Goal: Task Accomplishment & Management: Use online tool/utility

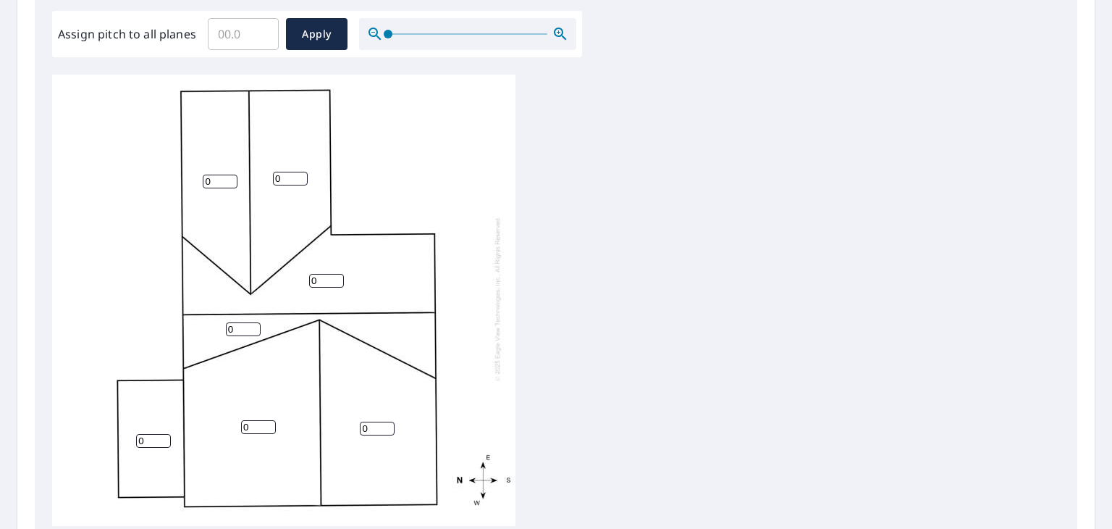
scroll to position [434, 0]
click at [340, 274] on input "0" at bounding box center [326, 281] width 35 height 14
click at [339, 274] on input "1" at bounding box center [326, 281] width 35 height 14
click at [339, 274] on input "2" at bounding box center [326, 281] width 35 height 14
click at [335, 274] on input "3" at bounding box center [326, 281] width 35 height 14
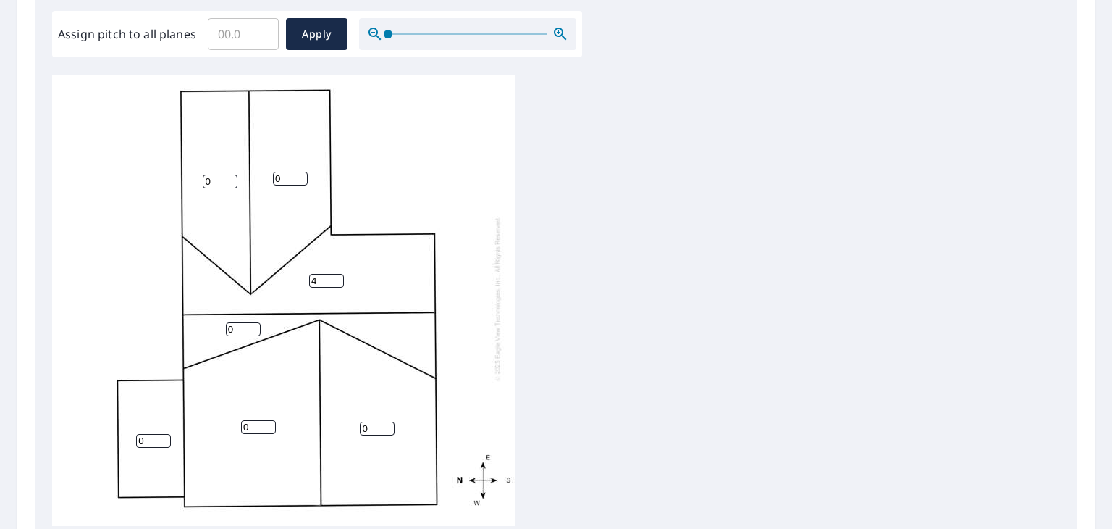
type input "4"
click at [335, 274] on input "4" at bounding box center [326, 281] width 35 height 14
click at [253, 322] on input "1" at bounding box center [243, 329] width 35 height 14
click at [253, 322] on input "2" at bounding box center [243, 329] width 35 height 14
click at [253, 322] on input "3" at bounding box center [243, 329] width 35 height 14
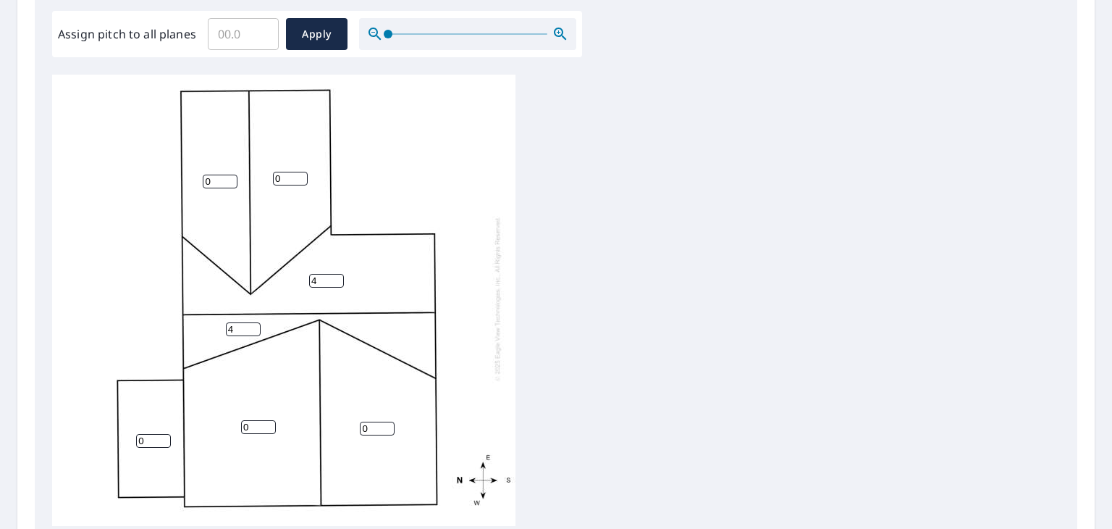
type input "4"
click at [253, 322] on input "4" at bounding box center [243, 329] width 35 height 14
click at [269, 420] on input "1" at bounding box center [258, 427] width 35 height 14
type input "2"
click at [269, 420] on input "2" at bounding box center [258, 427] width 35 height 14
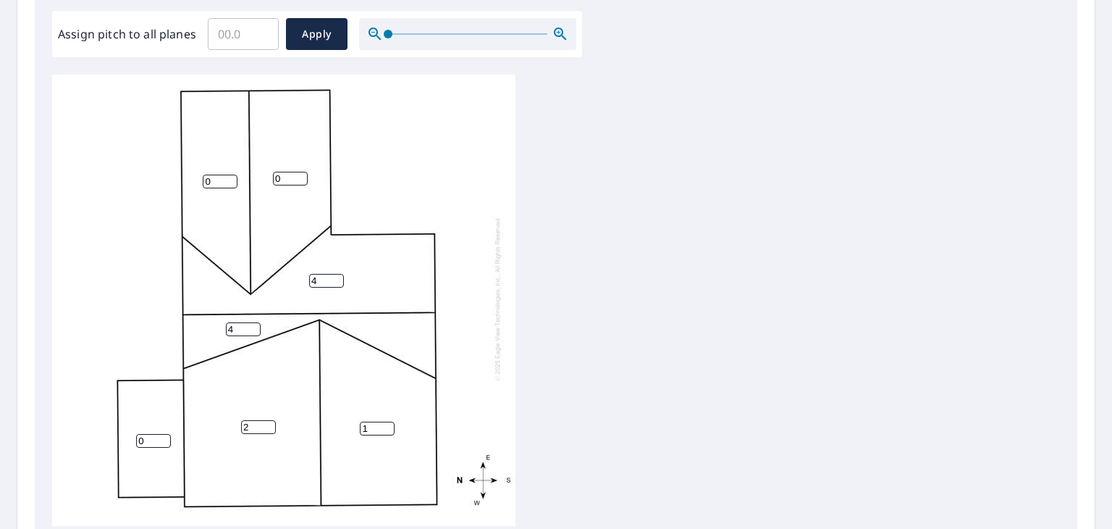
click at [385, 421] on input "1" at bounding box center [377, 428] width 35 height 14
type input "2"
click at [385, 421] on input "2" at bounding box center [377, 428] width 35 height 14
click at [298, 172] on input "1" at bounding box center [290, 179] width 35 height 14
type input "2"
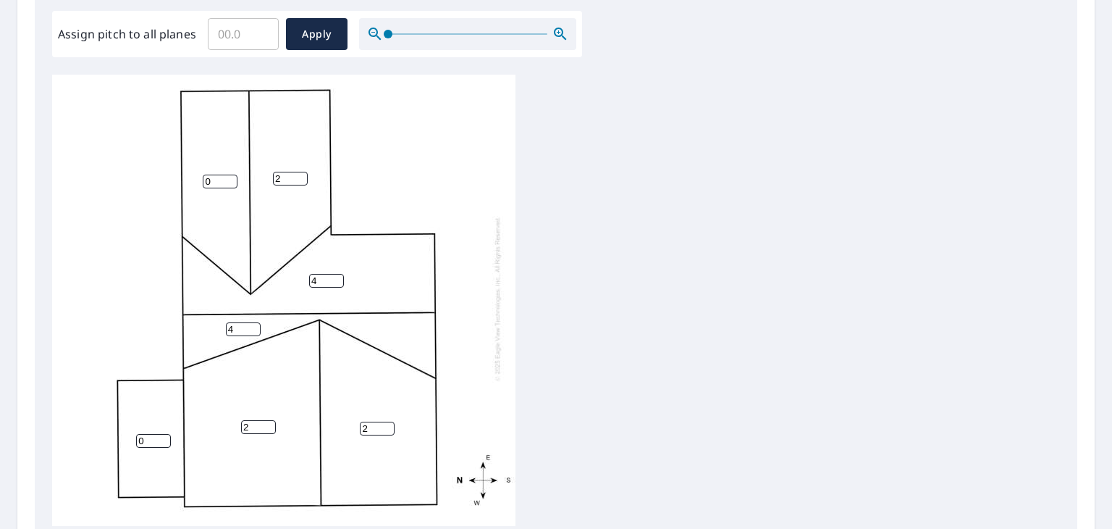
click at [298, 172] on input "2" at bounding box center [290, 179] width 35 height 14
click at [232, 175] on input "1" at bounding box center [220, 182] width 35 height 14
type input "2"
click at [232, 175] on input "2" at bounding box center [220, 182] width 35 height 14
click at [432, 166] on div "2 2 4 2 2 4 0" at bounding box center [283, 298] width 463 height 455
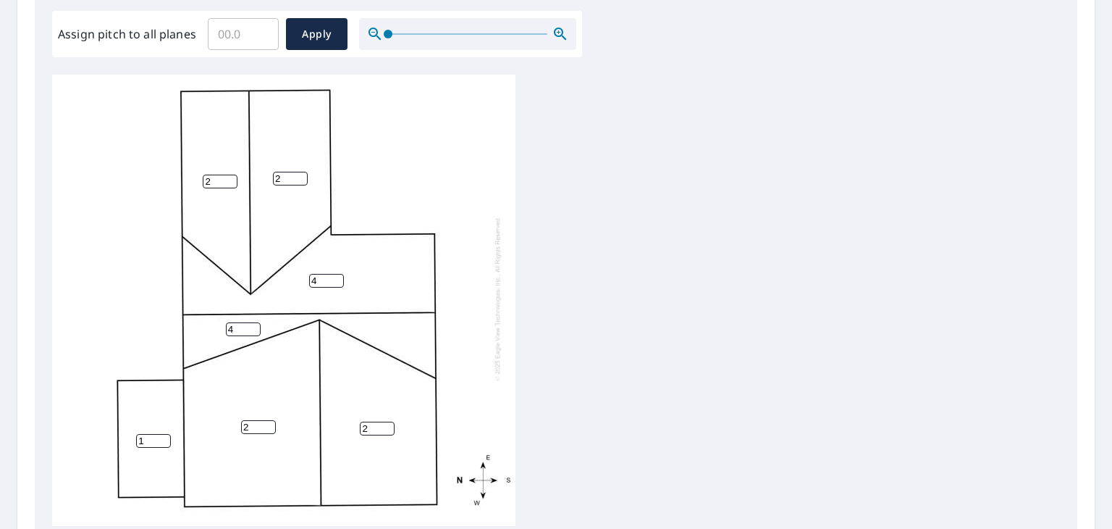
type input "1"
click at [163, 434] on input "1" at bounding box center [153, 441] width 35 height 14
click at [668, 195] on div "2 2 4 2 2 4 1" at bounding box center [556, 302] width 1008 height 455
click at [317, 35] on span "Apply" at bounding box center [317, 34] width 38 height 18
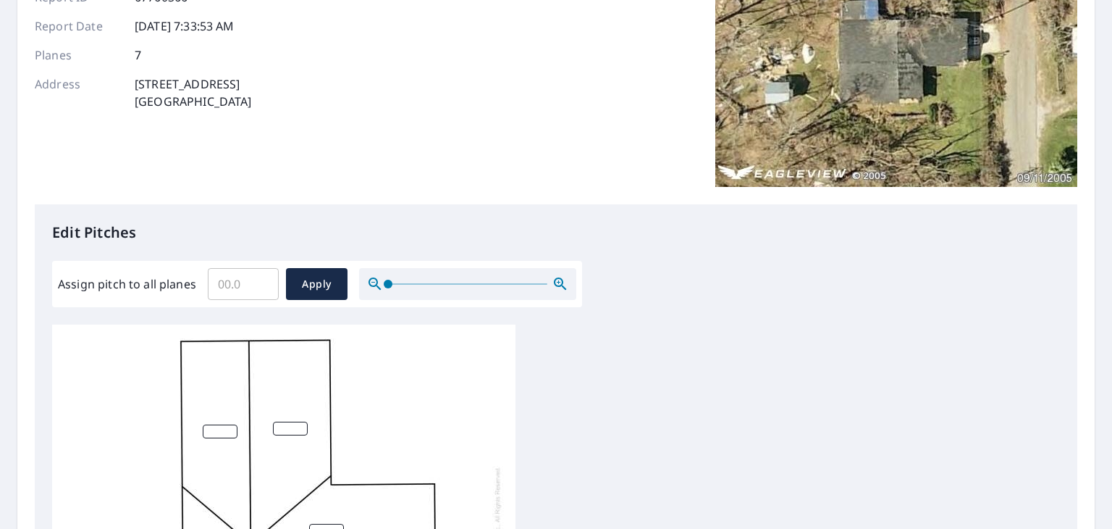
scroll to position [362, 0]
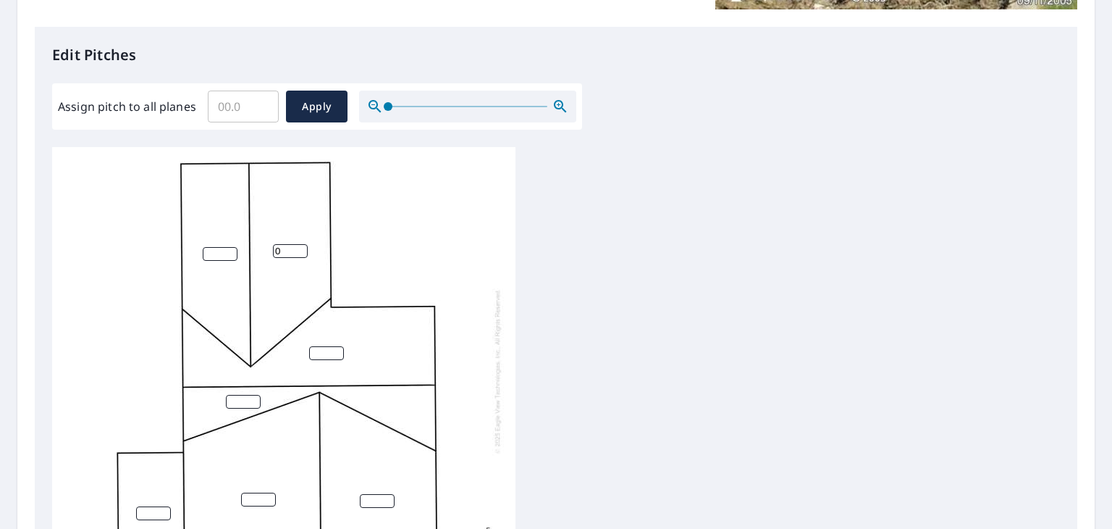
click at [295, 245] on input "0" at bounding box center [290, 251] width 35 height 14
click at [299, 244] on input "1" at bounding box center [290, 251] width 35 height 14
type input "2"
click at [299, 244] on input "2" at bounding box center [290, 251] width 35 height 14
click at [232, 247] on input "1" at bounding box center [220, 254] width 35 height 14
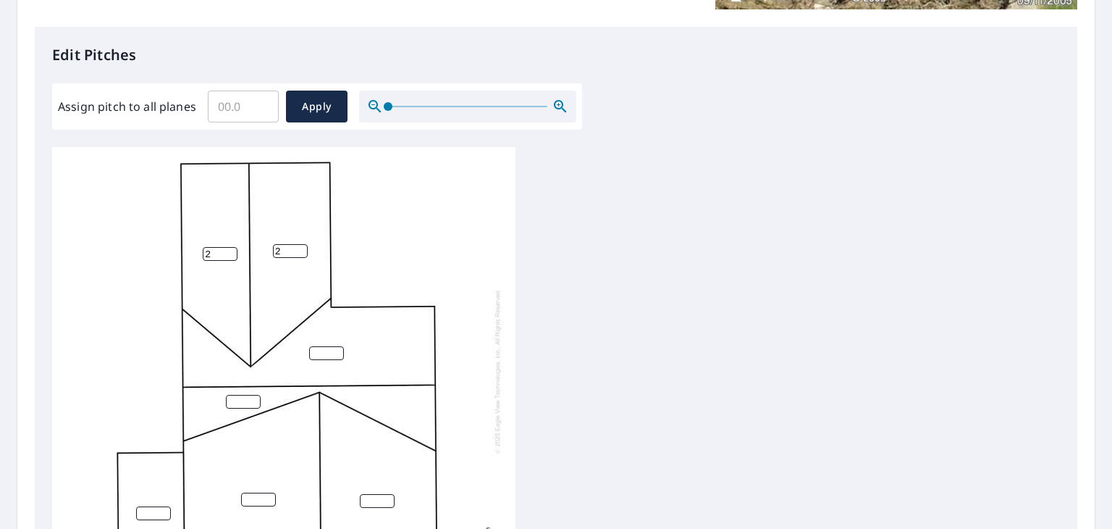
type input "2"
click at [232, 247] on input "2" at bounding box center [220, 254] width 35 height 14
click at [336, 346] on input "1" at bounding box center [326, 353] width 35 height 14
click at [336, 346] on input "2" at bounding box center [326, 353] width 35 height 14
click at [339, 346] on input "3" at bounding box center [326, 353] width 35 height 14
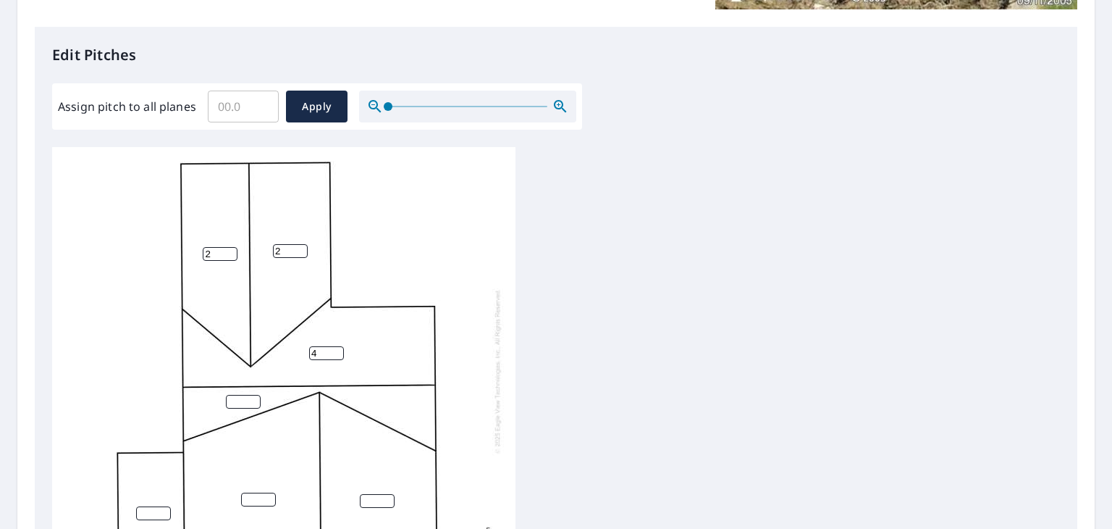
type input "4"
click at [338, 346] on input "4" at bounding box center [326, 353] width 35 height 14
click at [255, 395] on input "1" at bounding box center [243, 402] width 35 height 14
click at [255, 395] on input "2" at bounding box center [243, 402] width 35 height 14
click at [255, 395] on input "3" at bounding box center [243, 402] width 35 height 14
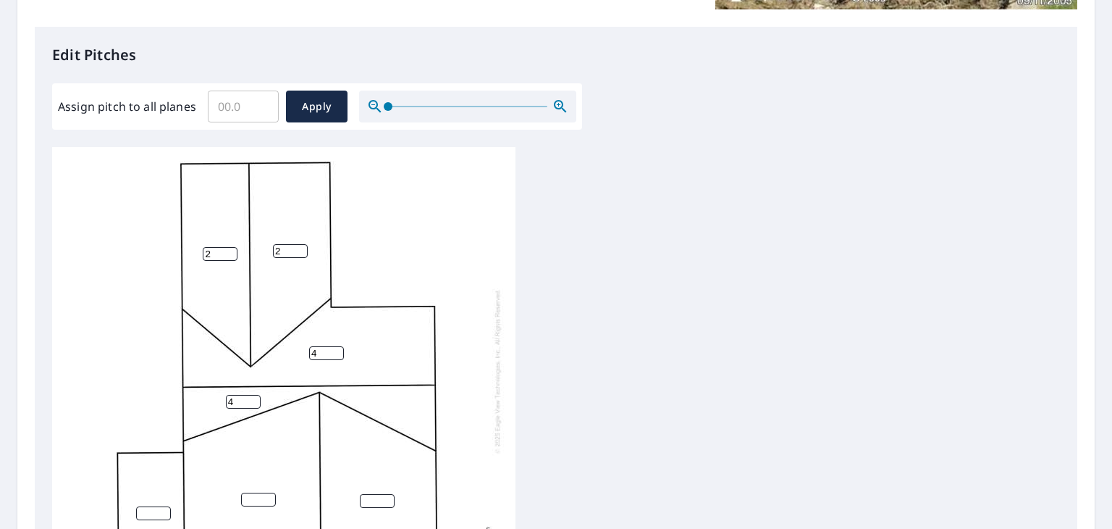
type input "4"
click at [255, 395] on input "4" at bounding box center [243, 402] width 35 height 14
click at [388, 494] on input "1" at bounding box center [377, 501] width 35 height 14
type input "2"
click at [388, 494] on input "2" at bounding box center [377, 501] width 35 height 14
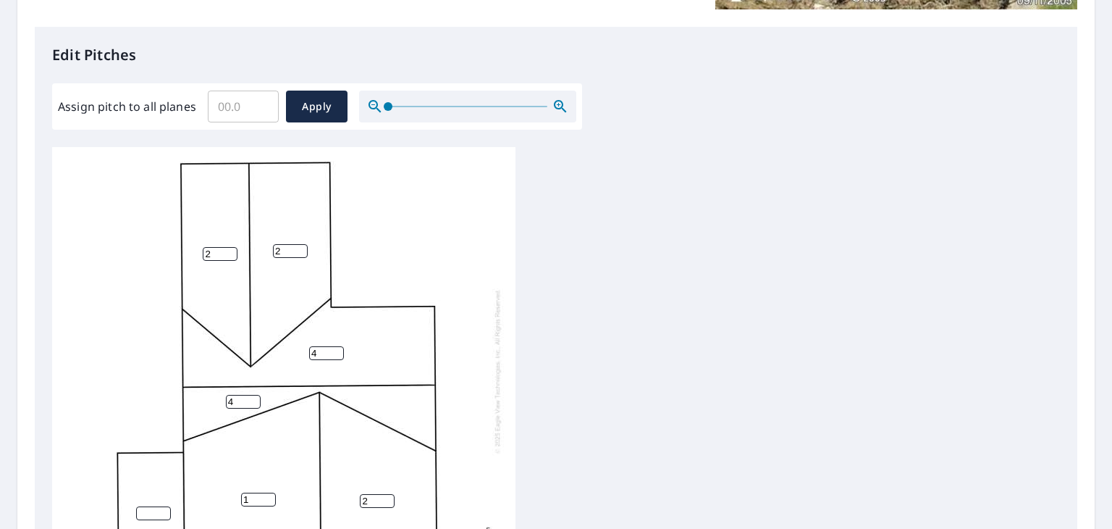
click at [269, 492] on input "1" at bounding box center [258, 499] width 35 height 14
type input "2"
click at [269, 492] on input "2" at bounding box center [258, 499] width 35 height 14
drag, startPoint x: 167, startPoint y: 497, endPoint x: 220, endPoint y: 481, distance: 56.1
type input "1"
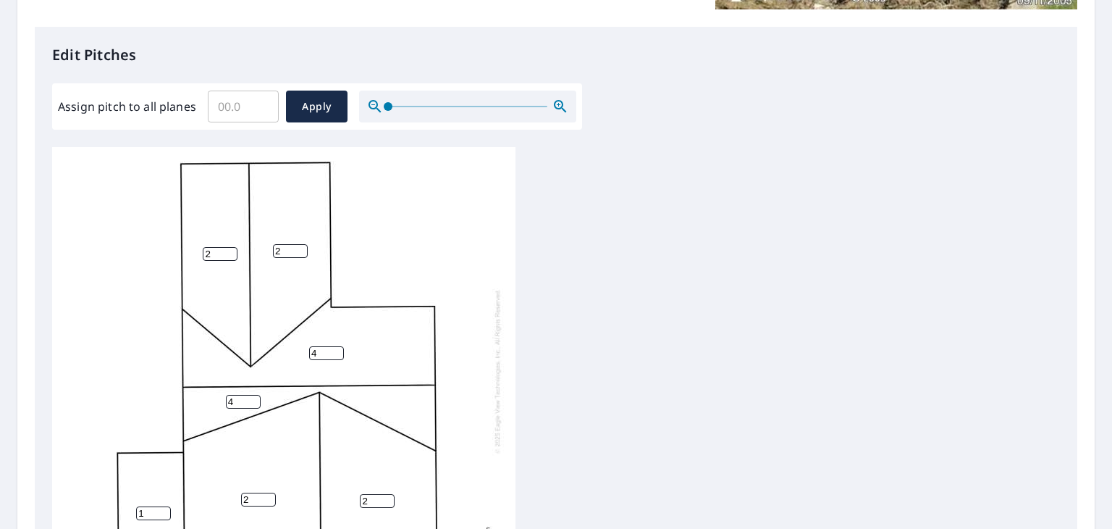
click at [167, 506] on input "1" at bounding box center [153, 513] width 35 height 14
click at [602, 295] on div "2 2 4 2 2 4 1" at bounding box center [556, 374] width 1008 height 455
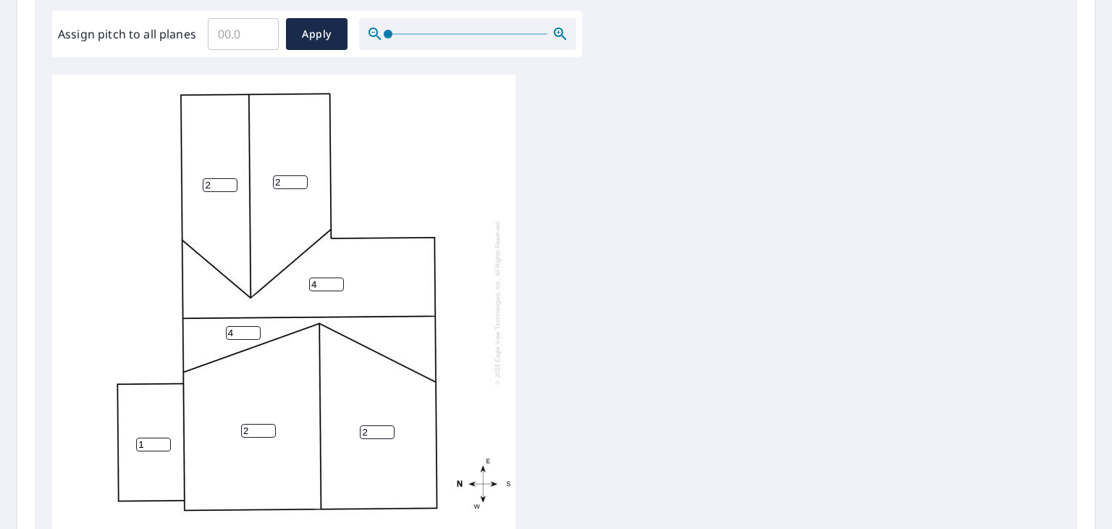
scroll to position [617, 0]
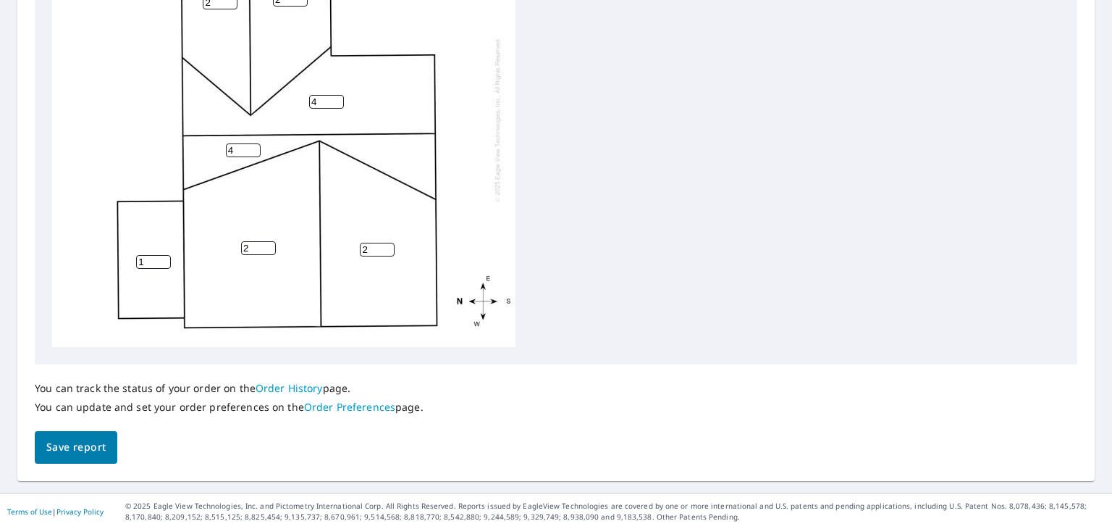
click at [88, 444] on span "Save report" at bounding box center [75, 447] width 59 height 18
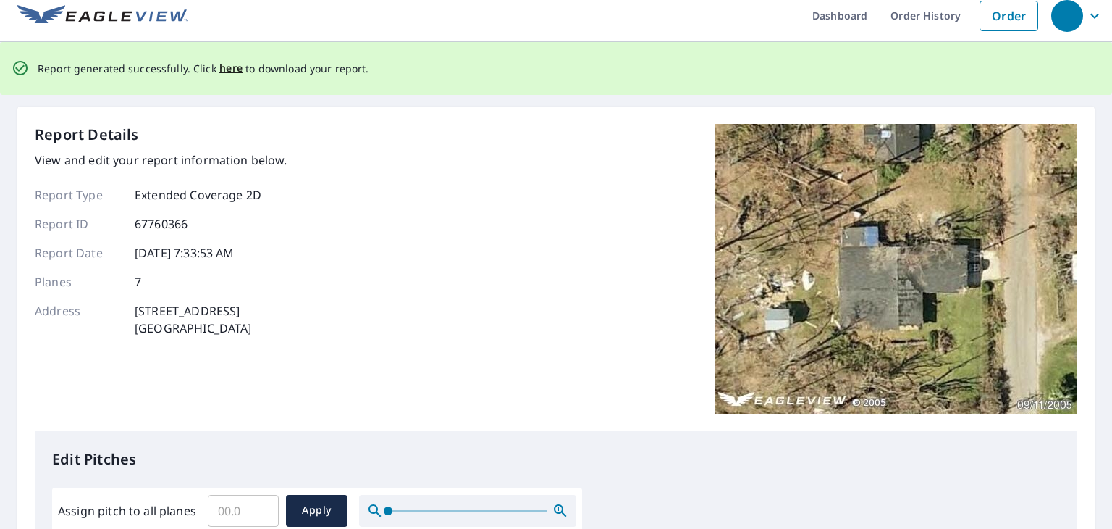
scroll to position [0, 0]
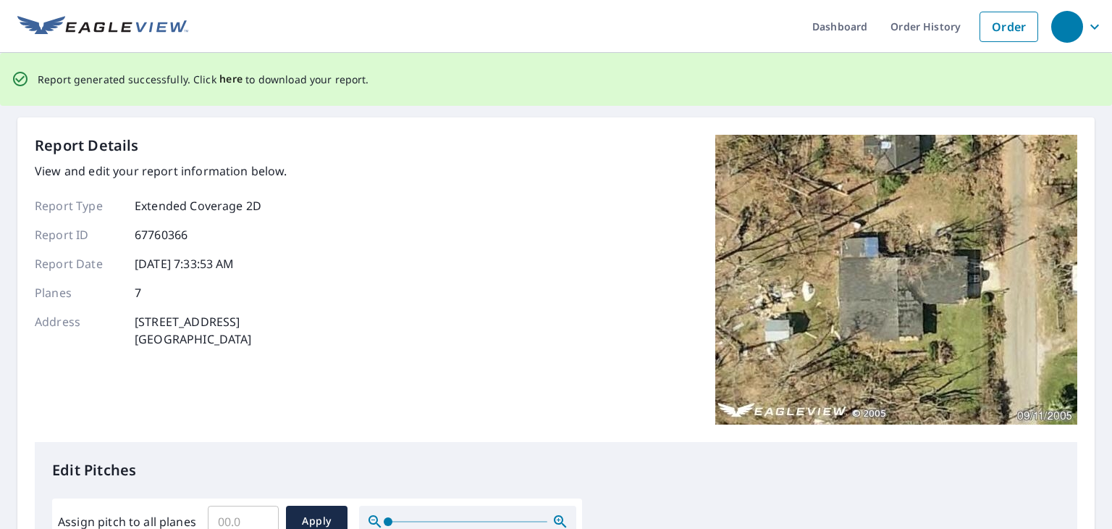
click at [231, 79] on span "here" at bounding box center [231, 79] width 24 height 18
